Goal: Task Accomplishment & Management: Use online tool/utility

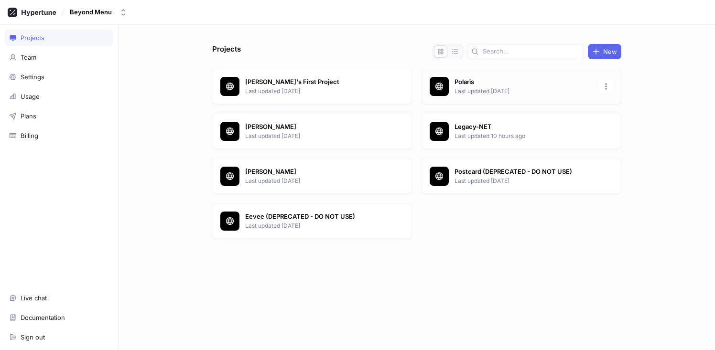
click at [443, 82] on icon at bounding box center [439, 87] width 10 height 10
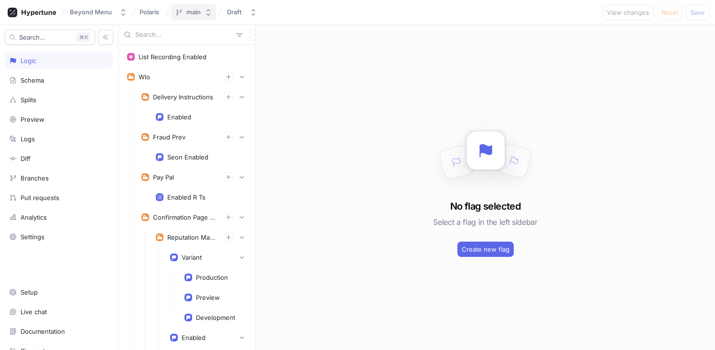
click at [192, 14] on div "main" at bounding box center [193, 12] width 14 height 8
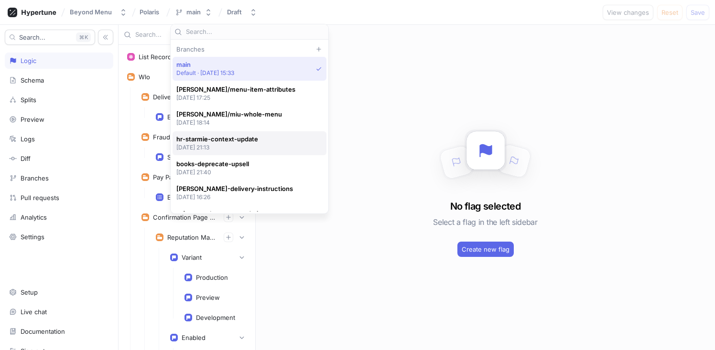
click at [228, 137] on span "hr-starmie-context-update" at bounding box center [217, 139] width 82 height 8
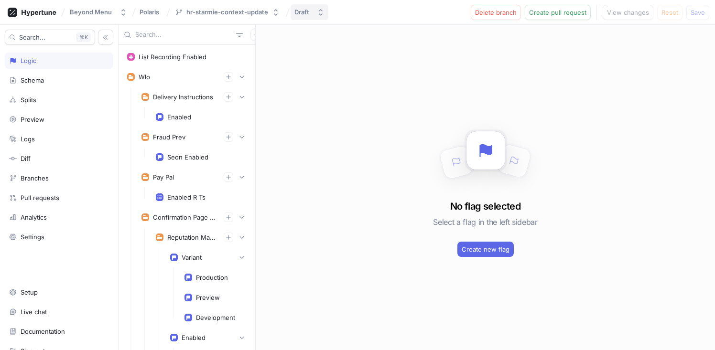
click at [295, 18] on button "Draft" at bounding box center [309, 12] width 38 height 16
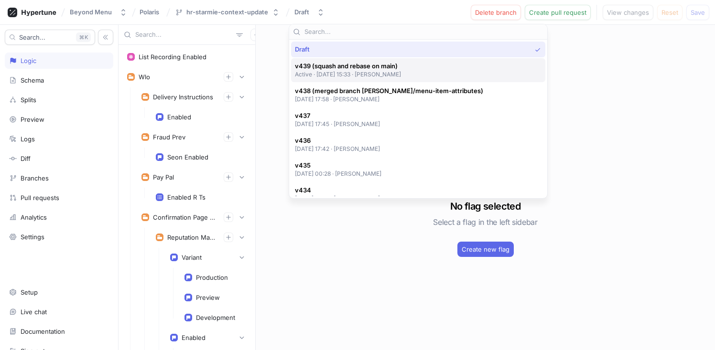
click at [322, 65] on span "v439 (squash and rebase on main)" at bounding box center [348, 66] width 107 height 8
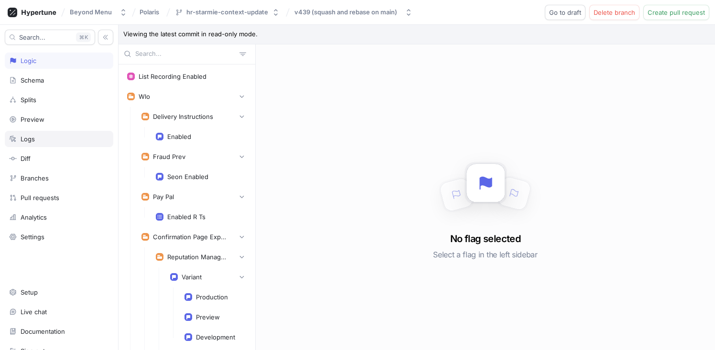
click at [52, 140] on div "Logs" at bounding box center [59, 139] width 100 height 8
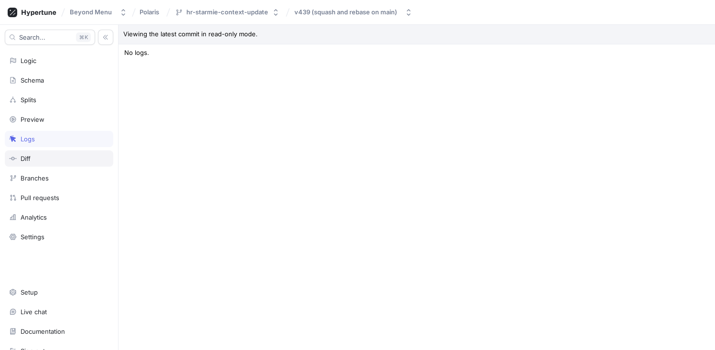
click at [42, 159] on div "Diff" at bounding box center [59, 159] width 100 height 8
